Goal: Information Seeking & Learning: Find contact information

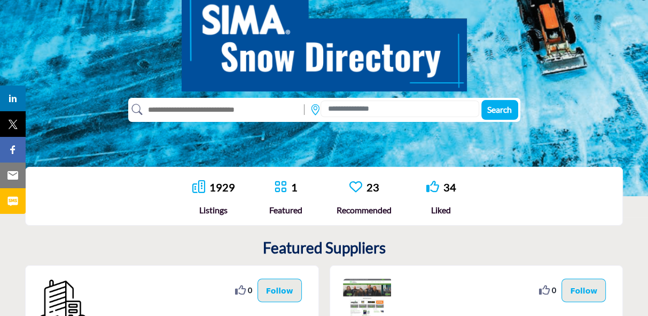
scroll to position [145, 0]
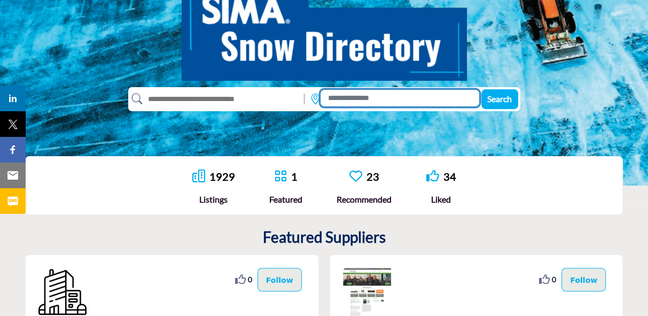
click at [343, 103] on input at bounding box center [399, 98] width 158 height 17
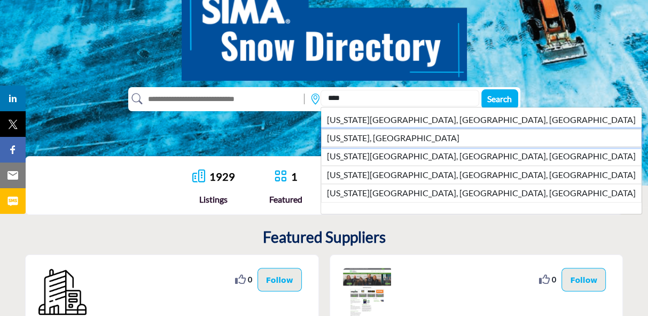
click at [346, 136] on li "[US_STATE], [GEOGRAPHIC_DATA]" at bounding box center [481, 138] width 320 height 18
type input "*********"
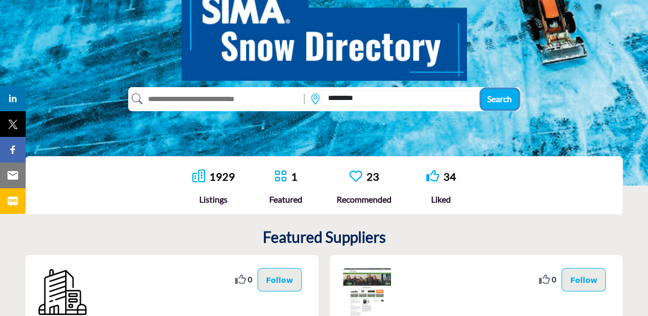
click at [491, 97] on span "Search" at bounding box center [499, 98] width 25 height 10
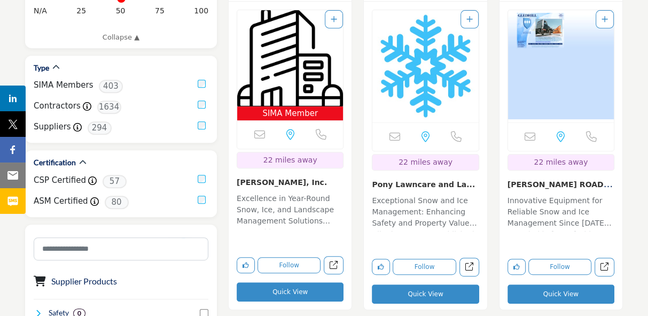
scroll to position [387, 0]
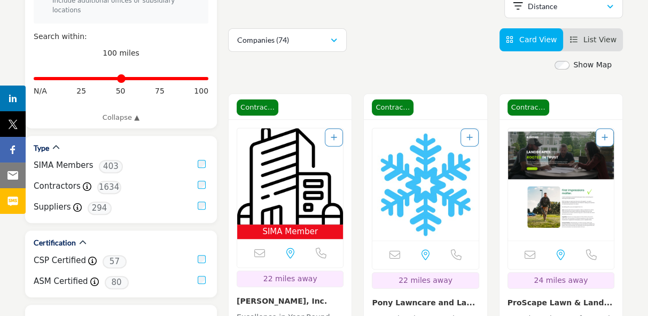
scroll to position [286, 0]
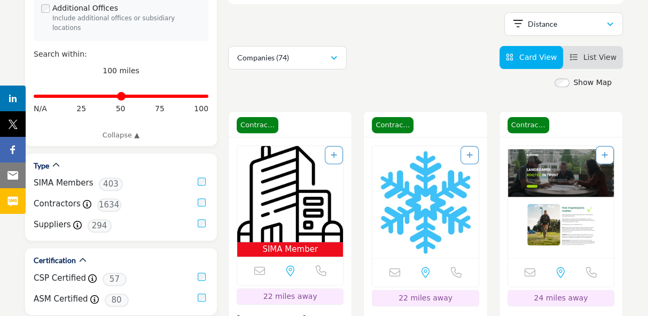
click at [577, 53] on icon "View List" at bounding box center [572, 56] width 7 height 7
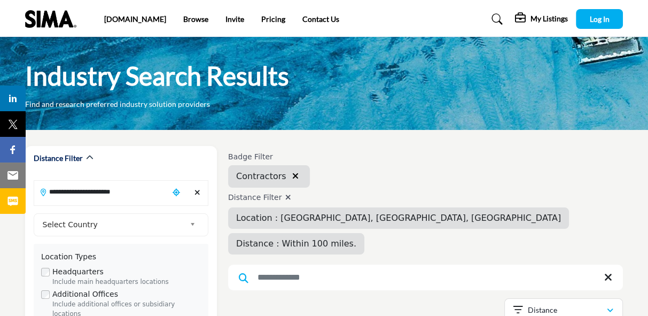
click at [356, 238] on span "Distance : Within 100 miles." at bounding box center [296, 243] width 120 height 10
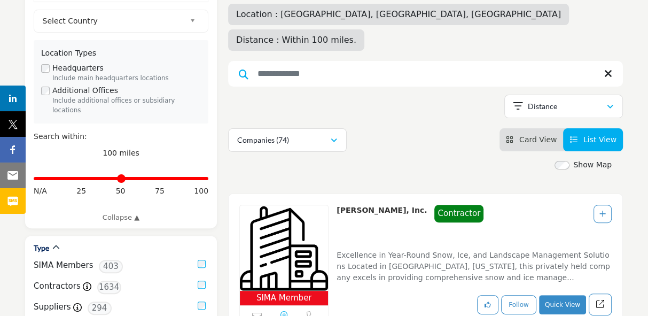
scroll to position [215, 0]
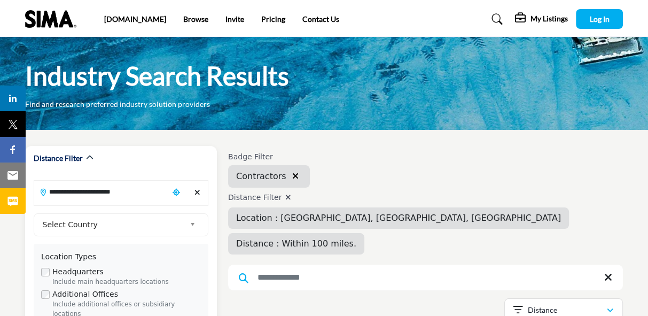
drag, startPoint x: 150, startPoint y: 191, endPoint x: 29, endPoint y: 201, distance: 120.6
click at [29, 201] on div "**********" at bounding box center [121, 289] width 192 height 286
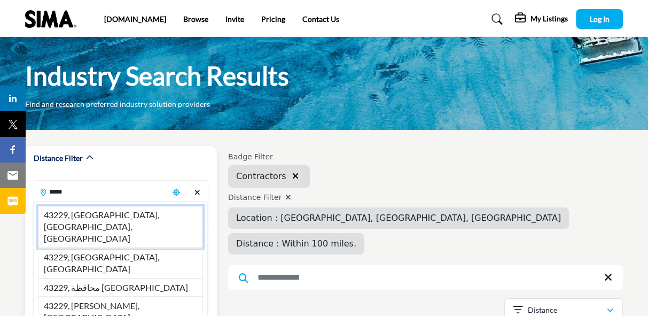
click at [90, 216] on li "43229, Columbus, OH, USA" at bounding box center [120, 227] width 165 height 42
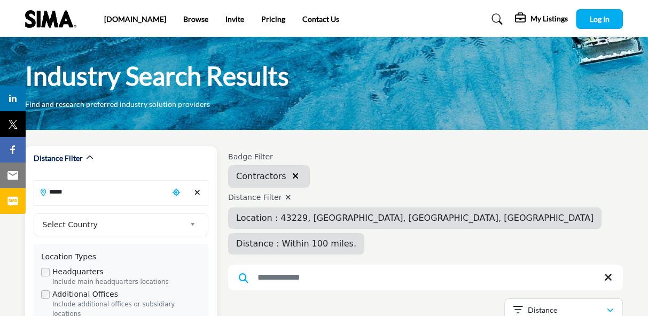
type input "**********"
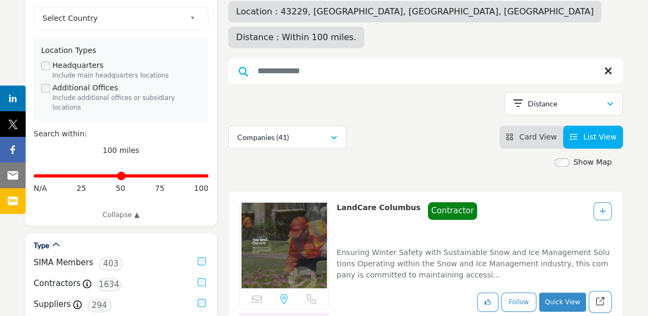
scroll to position [229, 0]
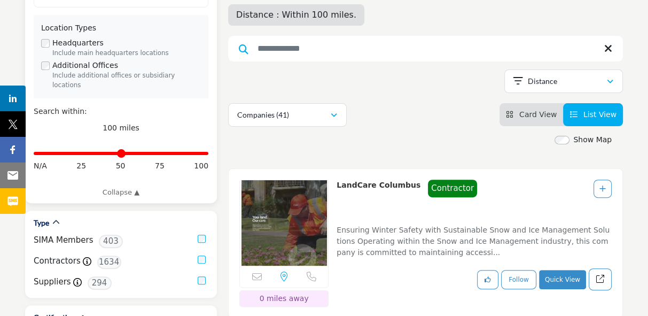
click at [161, 152] on input "Distance in miles" at bounding box center [121, 153] width 175 height 2
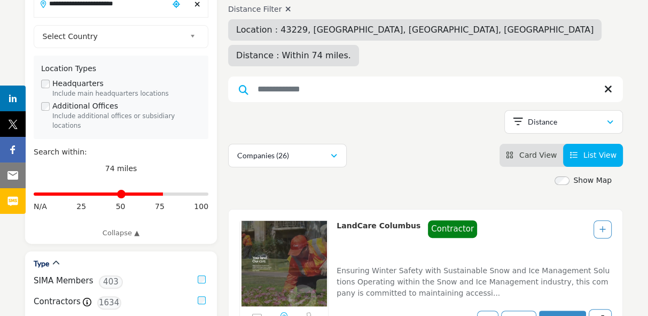
scroll to position [192, 0]
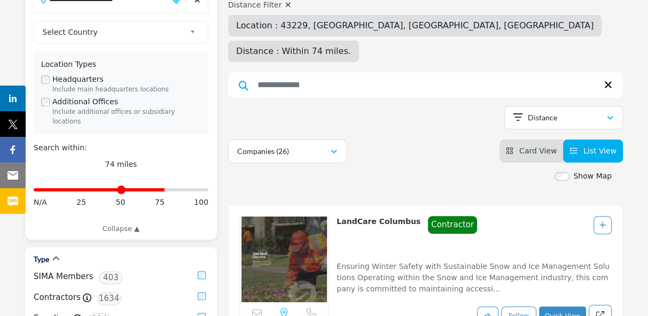
type input "**"
click at [162, 189] on input "Distance in miles" at bounding box center [121, 190] width 175 height 2
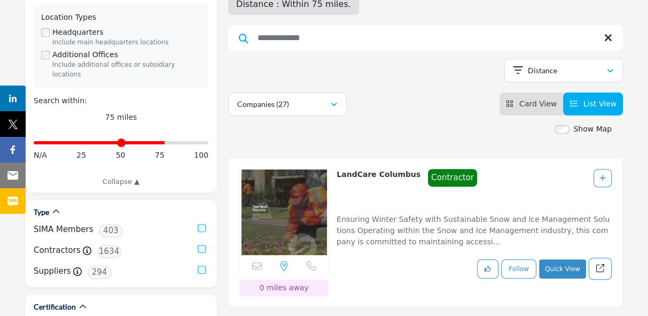
scroll to position [217, 0]
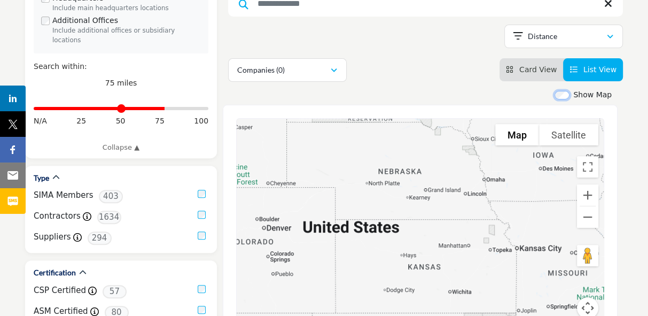
scroll to position [276, 0]
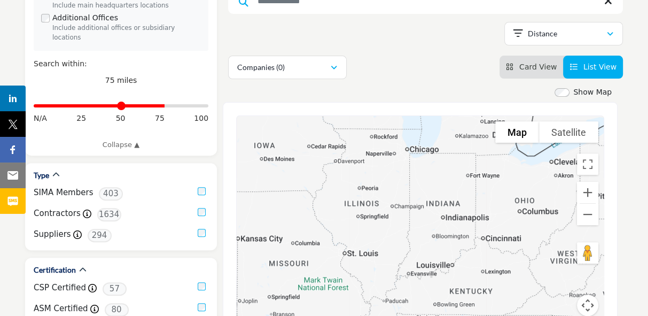
drag, startPoint x: 508, startPoint y: 210, endPoint x: 228, endPoint y: 202, distance: 280.5
click at [228, 202] on div "To navigate the map with touch gestures double-tap and hold your finger on the …" at bounding box center [420, 222] width 395 height 240
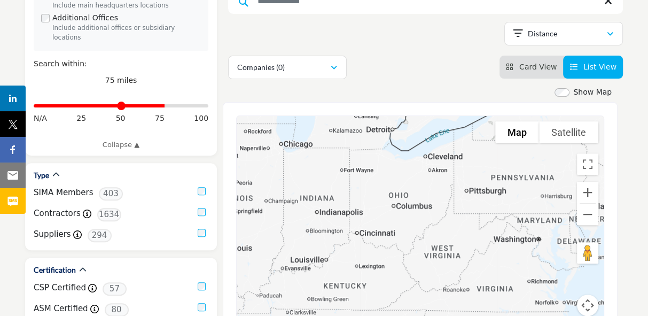
drag, startPoint x: 448, startPoint y: 188, endPoint x: 320, endPoint y: 183, distance: 127.2
click at [320, 183] on div at bounding box center [420, 222] width 367 height 213
click at [585, 182] on button "Zoom in" at bounding box center [587, 192] width 21 height 21
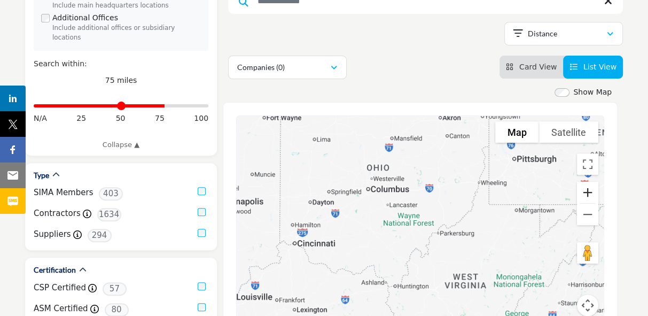
click at [585, 182] on button "Zoom in" at bounding box center [587, 192] width 21 height 21
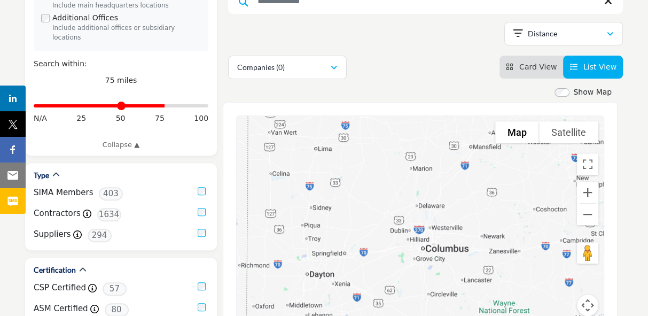
drag, startPoint x: 312, startPoint y: 130, endPoint x: 420, endPoint y: 223, distance: 142.8
click at [420, 223] on div at bounding box center [420, 222] width 367 height 213
click at [423, 223] on div at bounding box center [420, 222] width 367 height 213
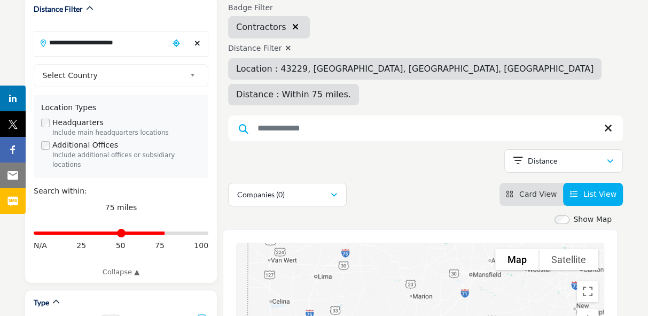
scroll to position [147, 0]
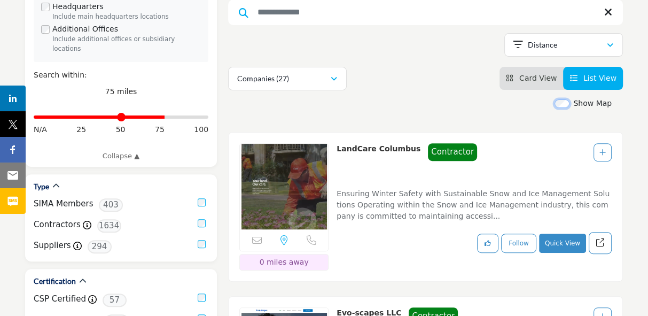
scroll to position [301, 0]
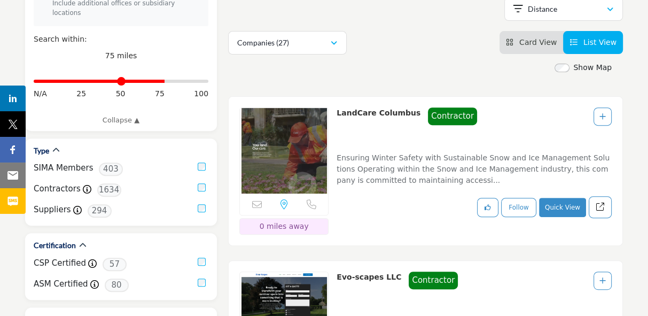
drag, startPoint x: 409, startPoint y: 88, endPoint x: 341, endPoint y: 88, distance: 68.4
click at [341, 107] on div "LandCare Columbus Contractor Contractor" at bounding box center [407, 125] width 140 height 36
drag, startPoint x: 341, startPoint y: 88, endPoint x: 404, endPoint y: 87, distance: 63.6
click at [404, 108] on link "LandCare Columbus" at bounding box center [379, 112] width 84 height 9
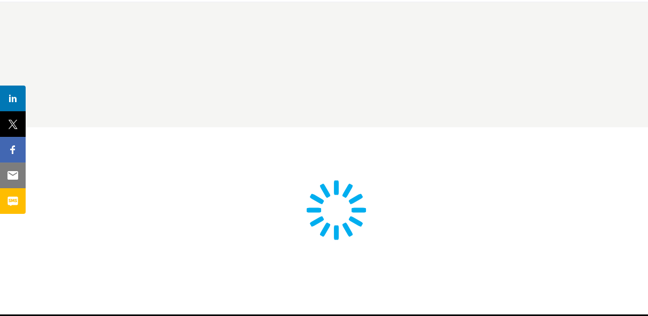
scroll to position [122, 0]
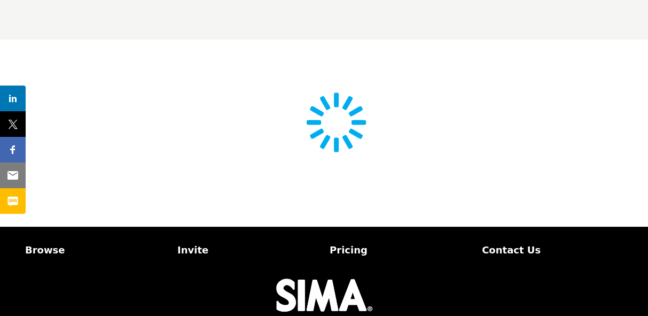
type input "**********"
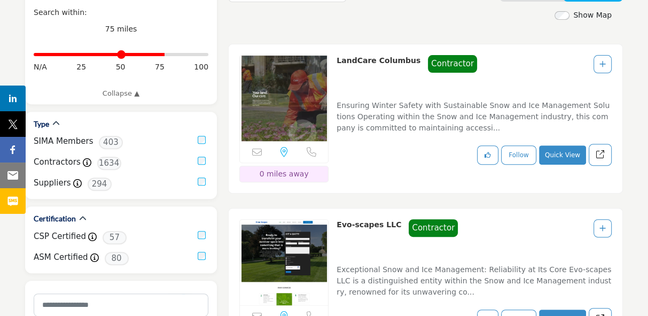
scroll to position [318, 0]
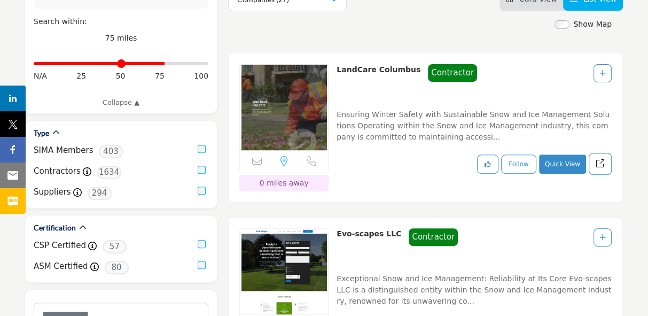
drag, startPoint x: 408, startPoint y: 69, endPoint x: 338, endPoint y: 73, distance: 70.6
click at [338, 73] on div "LandCare Columbus Contractor Contractor" at bounding box center [407, 82] width 140 height 36
copy link "LandCare Columbus"
drag, startPoint x: 391, startPoint y: 231, endPoint x: 335, endPoint y: 230, distance: 56.1
click at [335, 230] on div "Sorry, but this listing is on a subscription plan which does not allow users to…" at bounding box center [425, 292] width 395 height 150
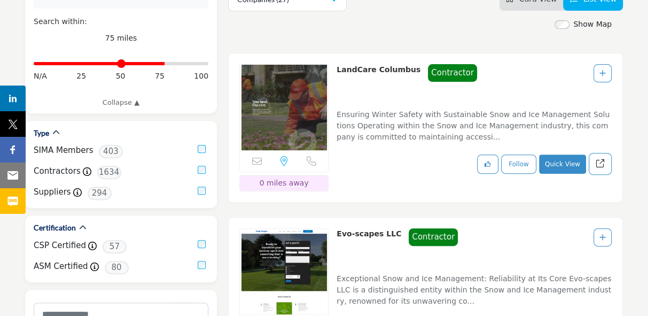
copy link "Evo-scapes LLC"
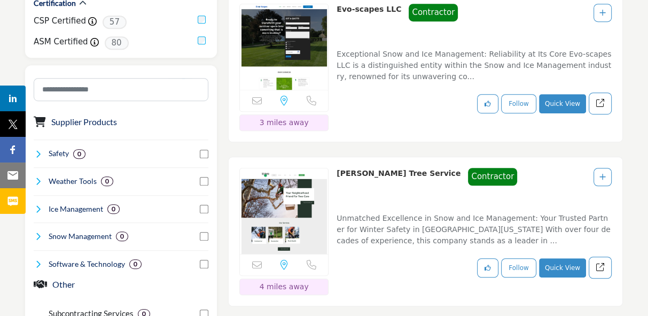
scroll to position [556, 0]
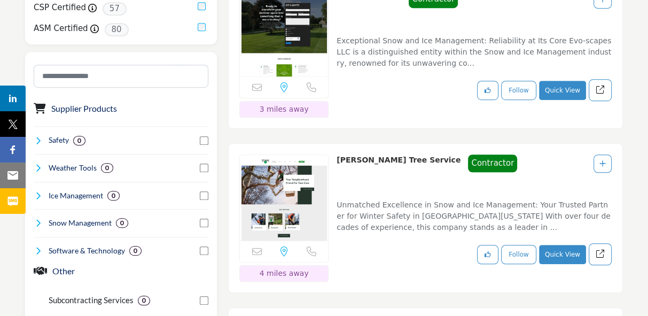
drag, startPoint x: 430, startPoint y: 154, endPoint x: 337, endPoint y: 157, distance: 93.0
click at [337, 157] on div "McCullough’s Tree Service Contractor Contractor" at bounding box center [427, 172] width 181 height 36
copy link "McCullough’s Tree Service"
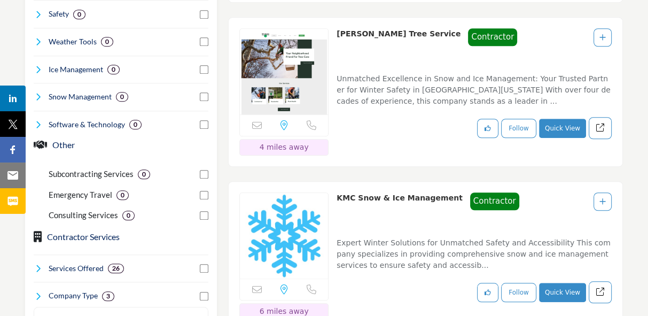
scroll to position [722, 0]
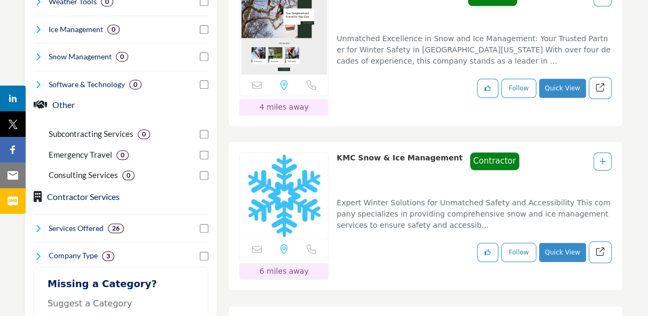
drag, startPoint x: 445, startPoint y: 152, endPoint x: 339, endPoint y: 155, distance: 106.4
click at [339, 155] on div "KMC Snow & Ice Management Contractor Contractor" at bounding box center [428, 170] width 182 height 36
copy link "KMC Snow & Ice Management"
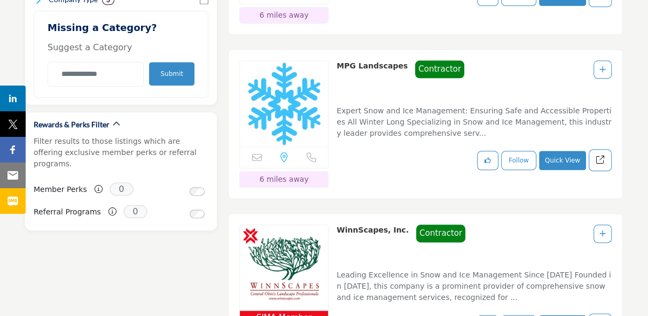
scroll to position [987, 0]
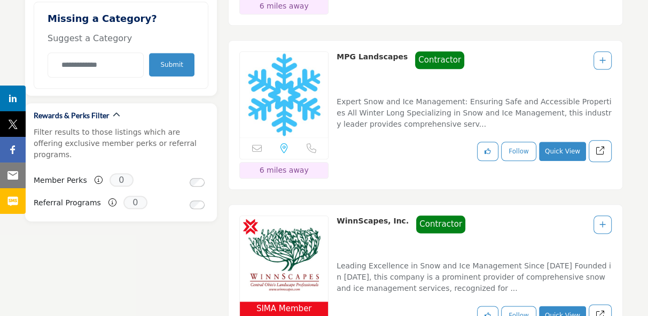
drag, startPoint x: 397, startPoint y: 50, endPoint x: 337, endPoint y: 54, distance: 60.5
click at [337, 54] on div "MPG Landscapes Contractor Contractor" at bounding box center [401, 69] width 128 height 36
copy link "MPG Landscapes"
drag, startPoint x: 396, startPoint y: 214, endPoint x: 336, endPoint y: 216, distance: 60.4
click at [337, 216] on div "WinnScapes, Inc. Contractor Contractor" at bounding box center [401, 233] width 129 height 36
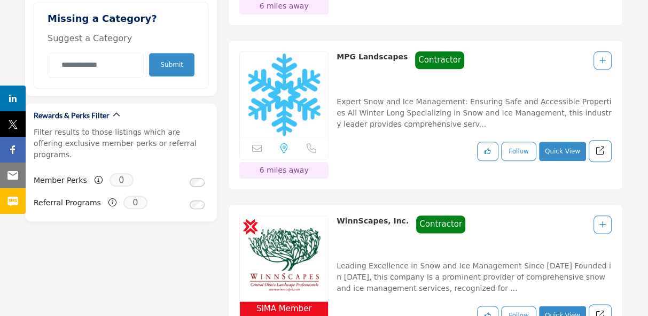
copy link "WinnScapes, Inc."
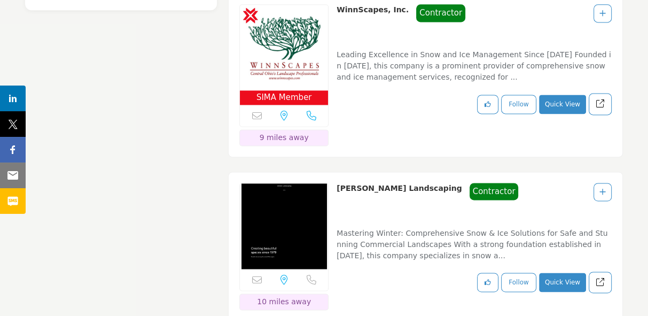
scroll to position [1243, 0]
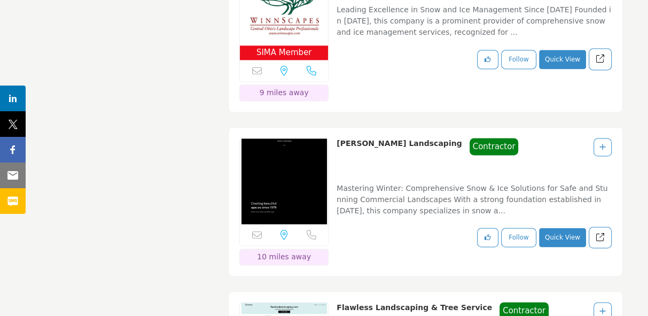
drag, startPoint x: 410, startPoint y: 131, endPoint x: 336, endPoint y: 136, distance: 73.9
click at [337, 138] on div "Greiner Landscaping Contractor Contractor" at bounding box center [428, 156] width 182 height 36
copy link "Greiner Landscaping"
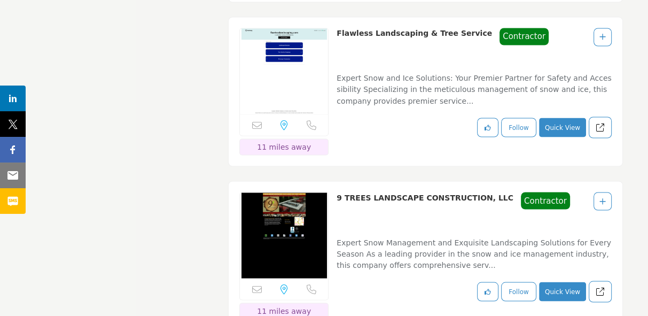
scroll to position [1517, 0]
drag, startPoint x: 464, startPoint y: 18, endPoint x: 338, endPoint y: 19, distance: 126.6
click at [338, 28] on div "Flawless Landscaping & Tree Service Contractor Contractor" at bounding box center [443, 46] width 212 height 36
copy link "Flawless Landscaping & Tree Service"
drag, startPoint x: 487, startPoint y: 183, endPoint x: 336, endPoint y: 187, distance: 151.2
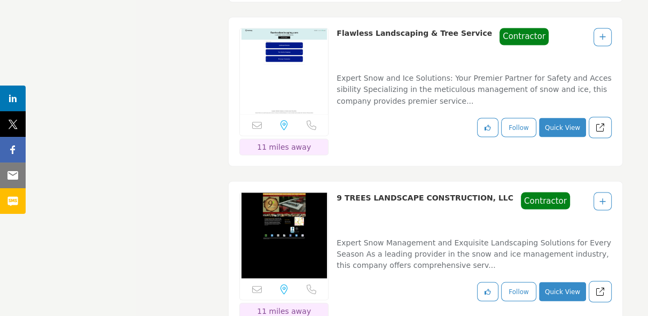
click at [337, 192] on div "9 TREES LANDSCAPE CONSTRUCTION, LLC Contractor Contractor" at bounding box center [453, 210] width 233 height 36
copy link "9 TREES LANDSCAPE CONSTRUCTION, LLC"
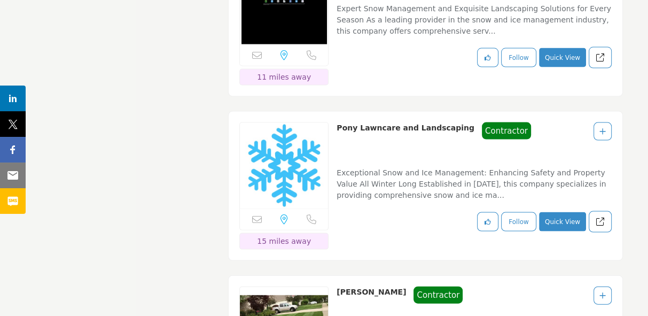
scroll to position [1759, 0]
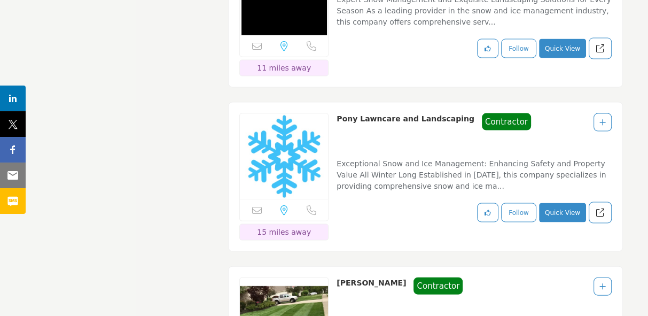
drag, startPoint x: 451, startPoint y: 103, endPoint x: 335, endPoint y: 104, distance: 115.4
click at [335, 104] on div "Sorry, but this listing is on a subscription plan which does not allow users to…" at bounding box center [425, 177] width 395 height 150
drag, startPoint x: 411, startPoint y: 263, endPoint x: 338, endPoint y: 261, distance: 73.8
click at [338, 277] on div "Van Kannel Lawncare Contractor Contractor" at bounding box center [400, 295] width 126 height 36
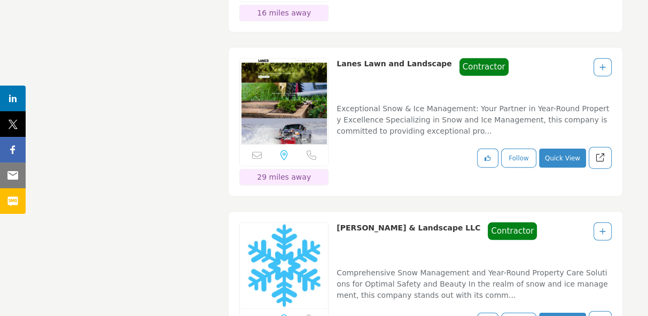
scroll to position [2161, 0]
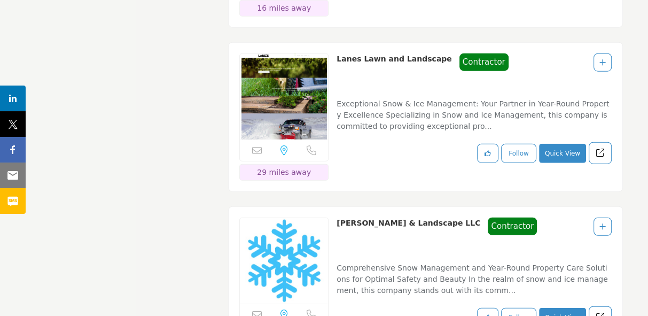
drag, startPoint x: 432, startPoint y: 41, endPoint x: 337, endPoint y: 37, distance: 95.1
click at [337, 53] on div "Lanes Lawn and Landscape Contractor Contractor" at bounding box center [422, 71] width 171 height 36
drag, startPoint x: 444, startPoint y: 200, endPoint x: 338, endPoint y: 200, distance: 106.3
click at [338, 217] on div "Anders Lawn & Landscape LLC Contractor Contractor" at bounding box center [437, 235] width 200 height 36
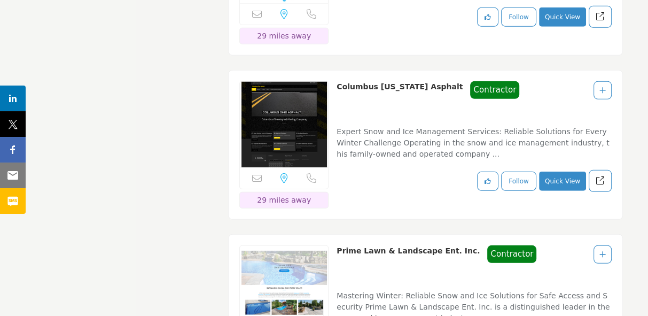
scroll to position [2467, 0]
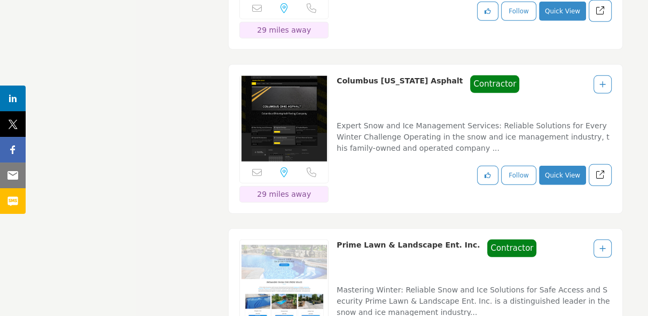
drag, startPoint x: 422, startPoint y: 56, endPoint x: 338, endPoint y: 57, distance: 84.4
click at [338, 75] on div "Columbus Ohio Asphalt Contractor Contractor" at bounding box center [428, 93] width 183 height 36
drag, startPoint x: 456, startPoint y: 218, endPoint x: 337, endPoint y: 226, distance: 118.8
click at [337, 239] on div "Prime Lawn & Landscape Ent. Inc. Contractor Contractor" at bounding box center [437, 257] width 200 height 36
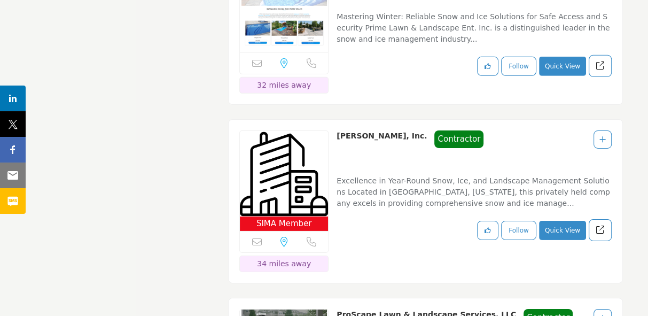
scroll to position [2751, 0]
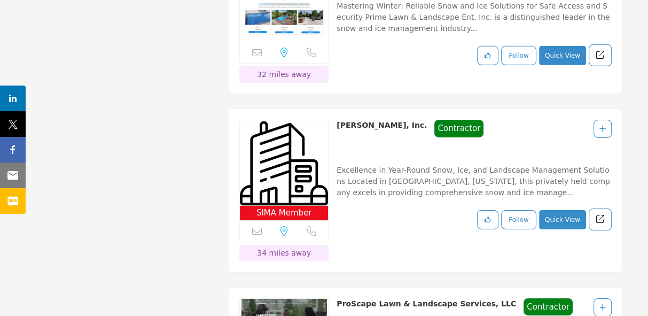
drag, startPoint x: 392, startPoint y: 94, endPoint x: 335, endPoint y: 98, distance: 56.7
click at [335, 108] on div "SIMA Member Sorry, but this listing is on a subscription plan which does not al…" at bounding box center [425, 190] width 395 height 164
drag, startPoint x: 485, startPoint y: 272, endPoint x: 335, endPoint y: 272, distance: 149.6
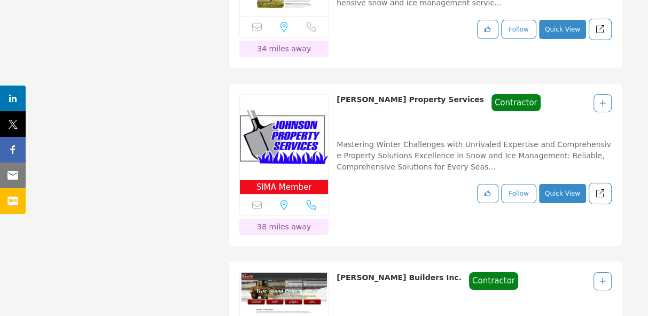
scroll to position [3141, 0]
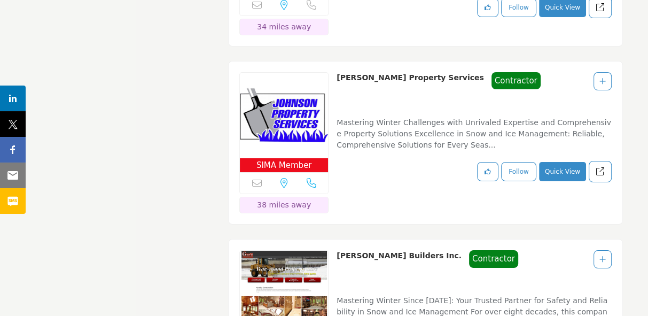
drag, startPoint x: 431, startPoint y: 46, endPoint x: 338, endPoint y: 47, distance: 93.5
click at [338, 72] on div "Johnson Property Services Contractor Contractor" at bounding box center [439, 90] width 204 height 36
drag, startPoint x: 398, startPoint y: 222, endPoint x: 337, endPoint y: 221, distance: 60.9
click at [337, 250] on div "Getz Builders Inc. Contractor Contractor" at bounding box center [428, 268] width 182 height 36
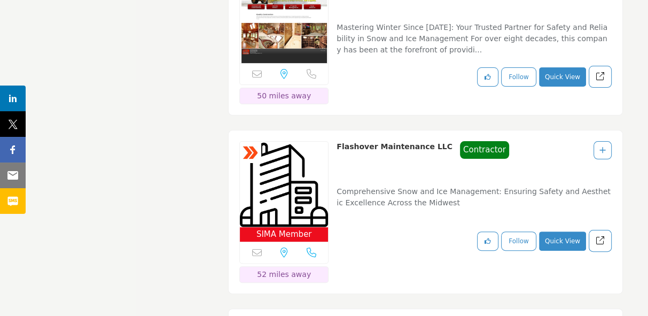
scroll to position [3431, 0]
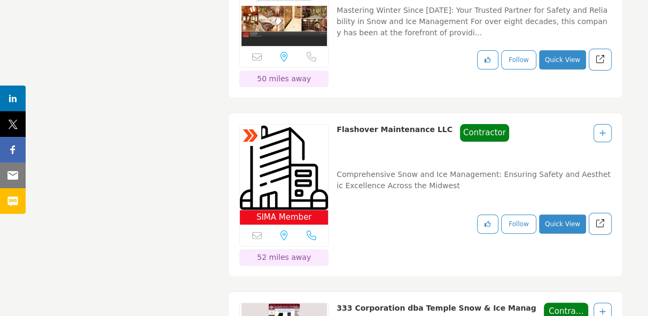
drag, startPoint x: 432, startPoint y: 90, endPoint x: 338, endPoint y: 94, distance: 94.1
click at [338, 124] on div "Flashover Maintenance LLC Contractor Contractor" at bounding box center [423, 142] width 173 height 36
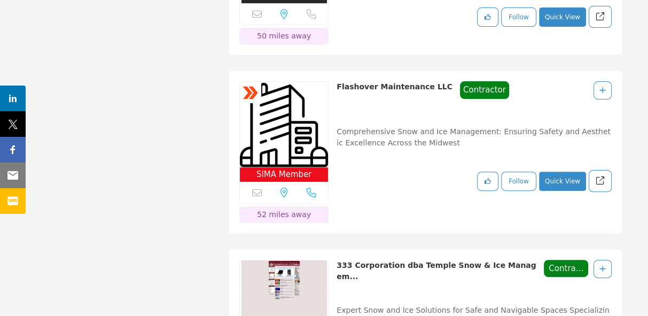
scroll to position [3475, 0]
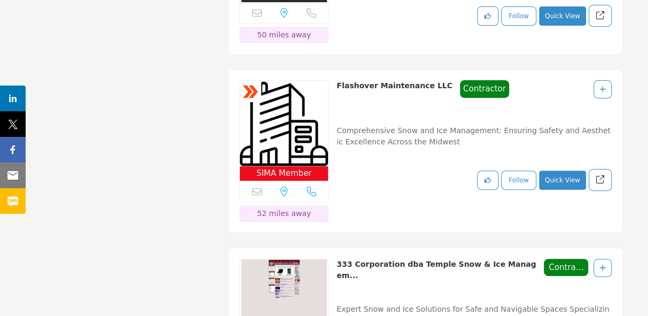
drag, startPoint x: 336, startPoint y: 269, endPoint x: 522, endPoint y: 232, distance: 189.6
click at [522, 247] on div "Sorry, but this listing is on a subscription plan which does not allow users to…" at bounding box center [425, 322] width 395 height 150
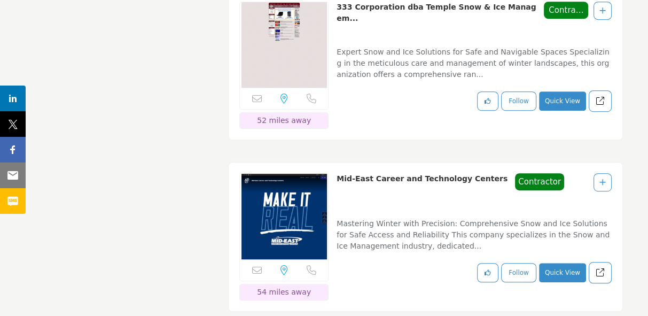
scroll to position [3759, 0]
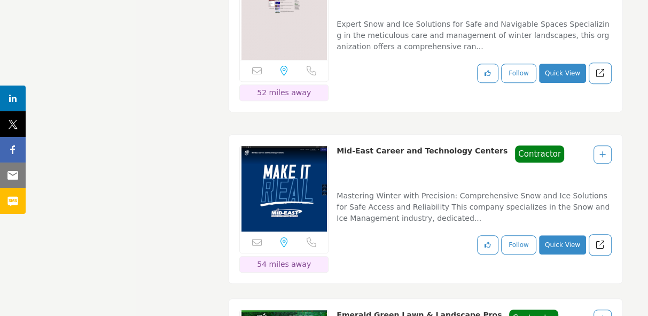
drag, startPoint x: 479, startPoint y: 112, endPoint x: 337, endPoint y: 112, distance: 141.5
click at [337, 145] on div "Mid-East Career and Technology Centers Contractor Contractor" at bounding box center [451, 163] width 228 height 36
drag, startPoint x: 474, startPoint y: 273, endPoint x: 335, endPoint y: 272, distance: 139.4
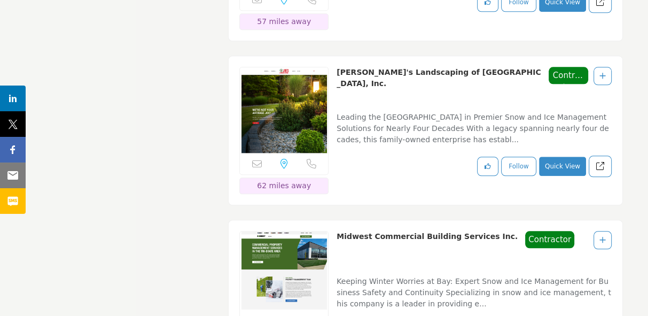
scroll to position [4154, 0]
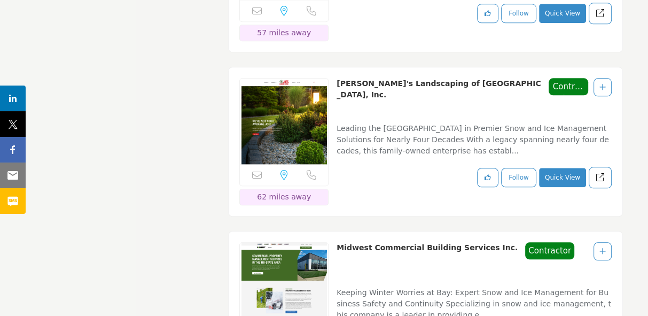
drag, startPoint x: 474, startPoint y: 39, endPoint x: 336, endPoint y: 51, distance: 138.8
click at [337, 78] on div "Joe's Landscaping of Beaver Creek, Inc. Contractor Contractor" at bounding box center [463, 96] width 252 height 36
drag, startPoint x: 488, startPoint y: 202, endPoint x: 340, endPoint y: 207, distance: 148.6
click at [340, 242] on div "Midwest Commercial Building Services Inc. Contractor Contractor" at bounding box center [456, 260] width 238 height 36
click at [441, 242] on p "Midwest Commercial Building Services Inc." at bounding box center [427, 260] width 181 height 36
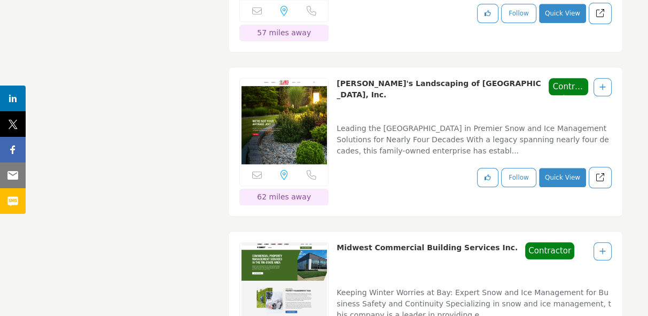
drag, startPoint x: 488, startPoint y: 201, endPoint x: 338, endPoint y: 202, distance: 150.1
click at [338, 242] on div "Midwest Commercial Building Services Inc. Contractor Contractor" at bounding box center [456, 260] width 238 height 36
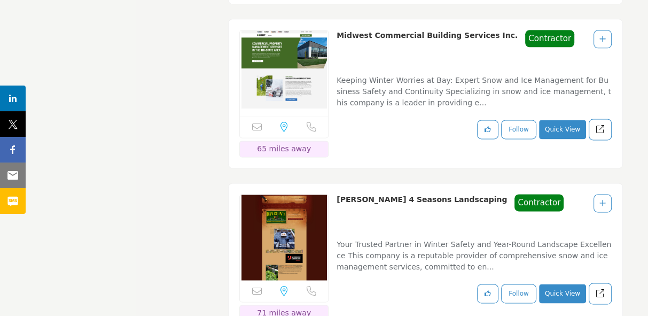
scroll to position [4371, 0]
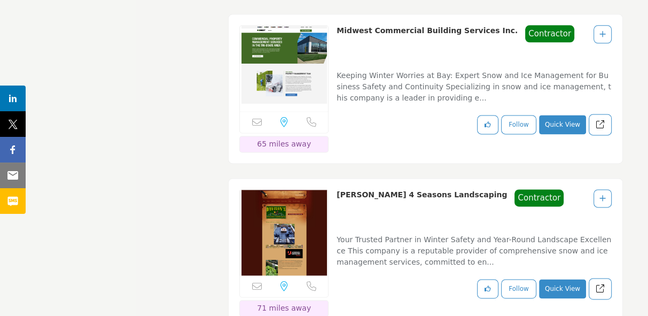
drag, startPoint x: 452, startPoint y: 145, endPoint x: 337, endPoint y: 143, distance: 115.4
click at [337, 189] on div "Davison's 4 Seasons Landscaping Contractor Contractor" at bounding box center [450, 207] width 227 height 36
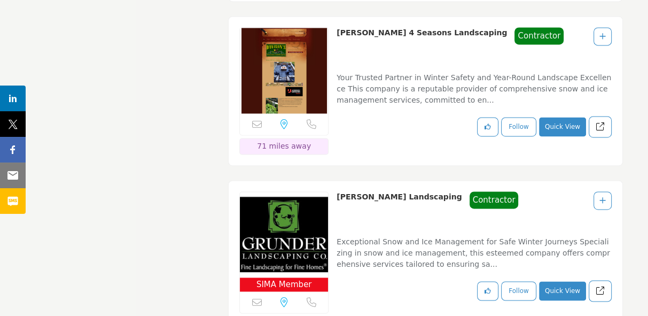
scroll to position [4544, 0]
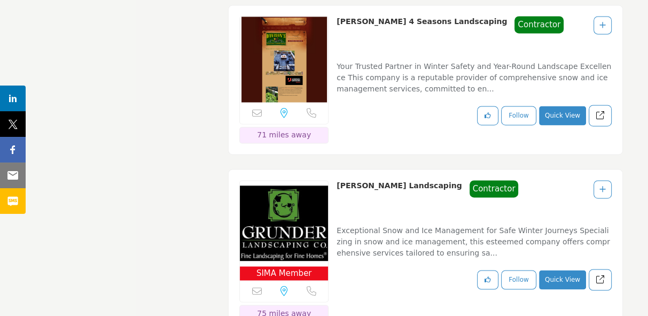
drag, startPoint x: 413, startPoint y: 136, endPoint x: 329, endPoint y: 135, distance: 84.4
click at [329, 169] on div "SIMA Member Sorry, but this listing is on a subscription plan which does not al…" at bounding box center [425, 251] width 395 height 164
drag, startPoint x: 329, startPoint y: 135, endPoint x: 384, endPoint y: 166, distance: 62.7
click at [384, 180] on div "Grunder Landscaping Contractor Contractor" at bounding box center [474, 235] width 275 height 111
click at [414, 180] on div "Grunder Landscaping Contractor Contractor" at bounding box center [428, 198] width 182 height 36
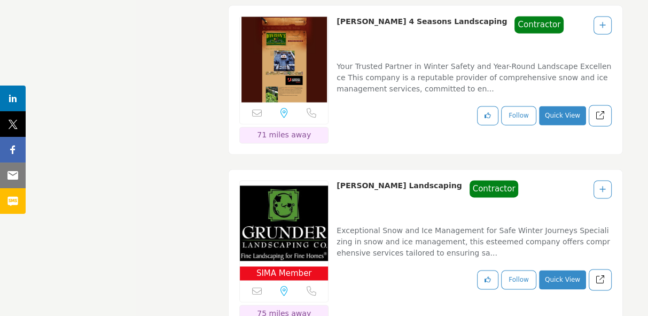
drag, startPoint x: 412, startPoint y: 134, endPoint x: 339, endPoint y: 137, distance: 73.2
click at [339, 180] on div "Grunder Landscaping Contractor Contractor" at bounding box center [428, 198] width 182 height 36
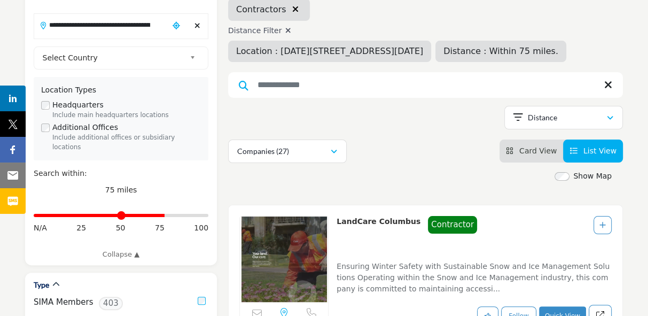
scroll to position [89, 0]
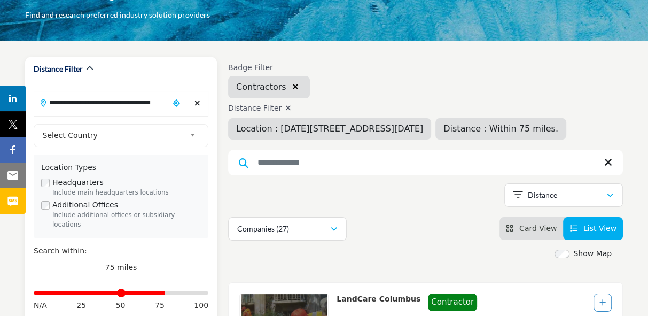
click at [202, 105] on div "Clear search location" at bounding box center [197, 103] width 15 height 23
click at [197, 101] on icon "Clear search location" at bounding box center [197, 102] width 6 height 7
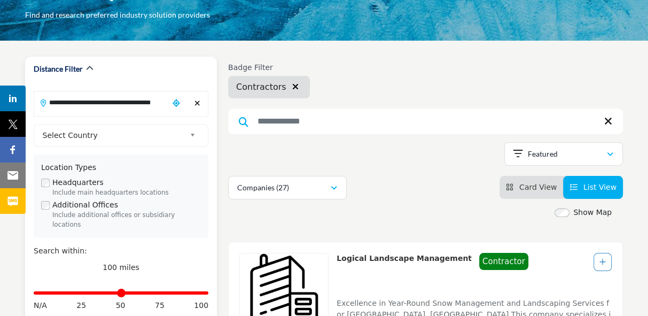
type input "***"
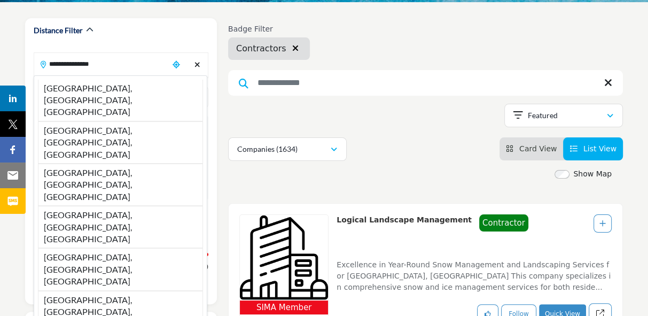
scroll to position [132, 0]
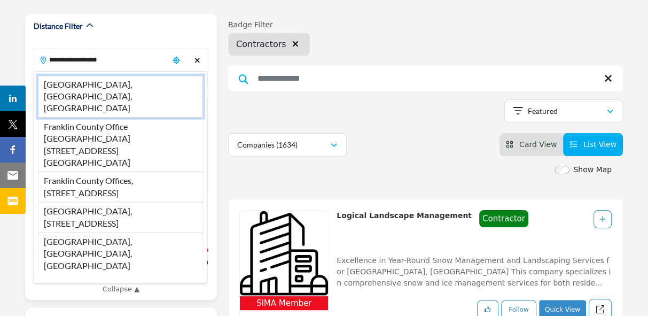
click at [129, 83] on li "Franklin County, OH, USA" at bounding box center [120, 96] width 165 height 42
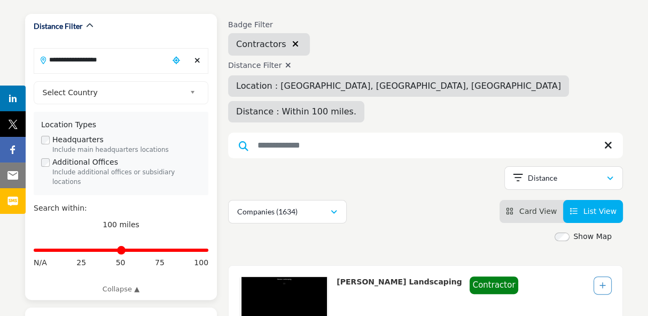
type input "**********"
